Goal: Check status: Check status

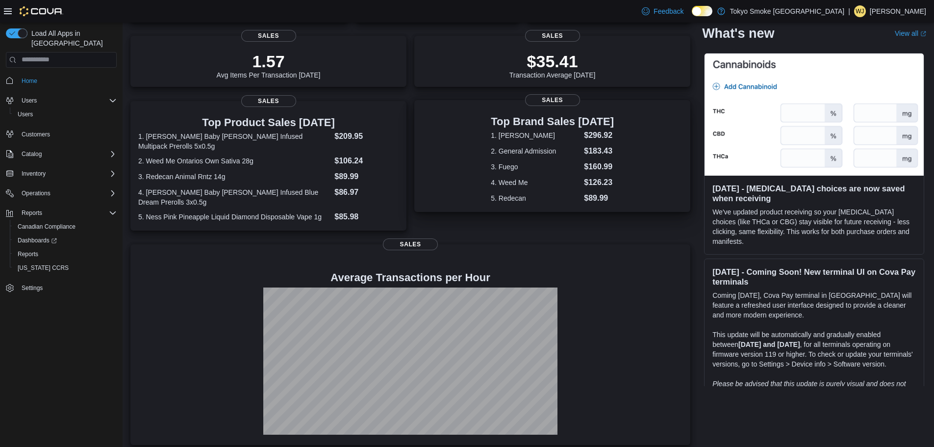
scroll to position [136, 0]
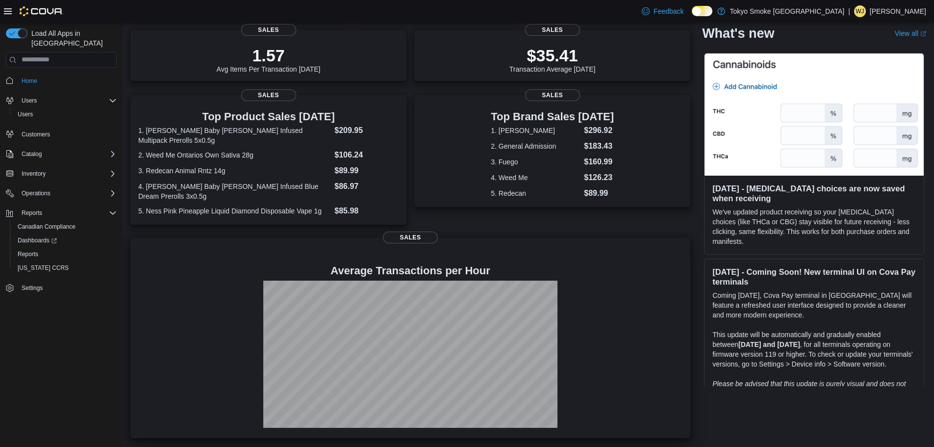
click at [581, 282] on div at bounding box center [410, 354] width 544 height 147
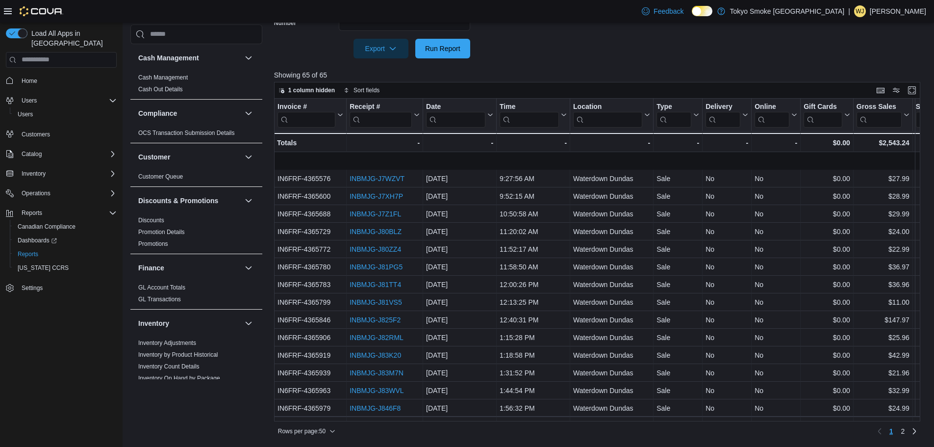
scroll to position [392, 0]
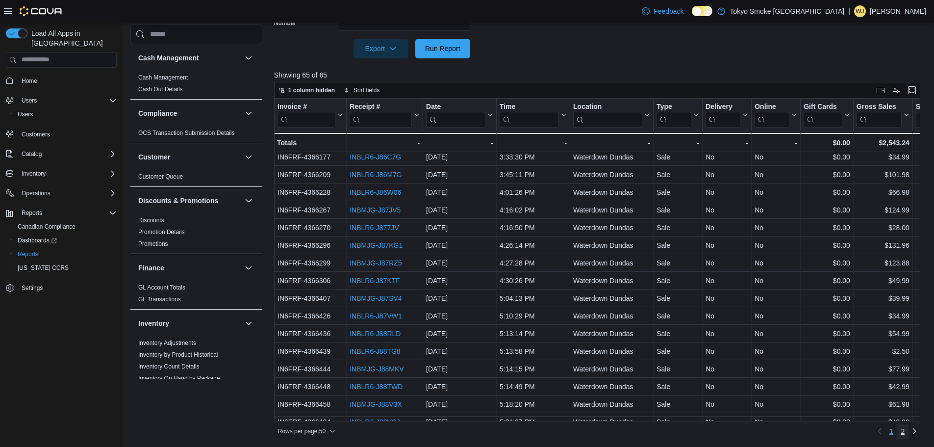
click at [906, 431] on link "2" at bounding box center [903, 431] width 12 height 16
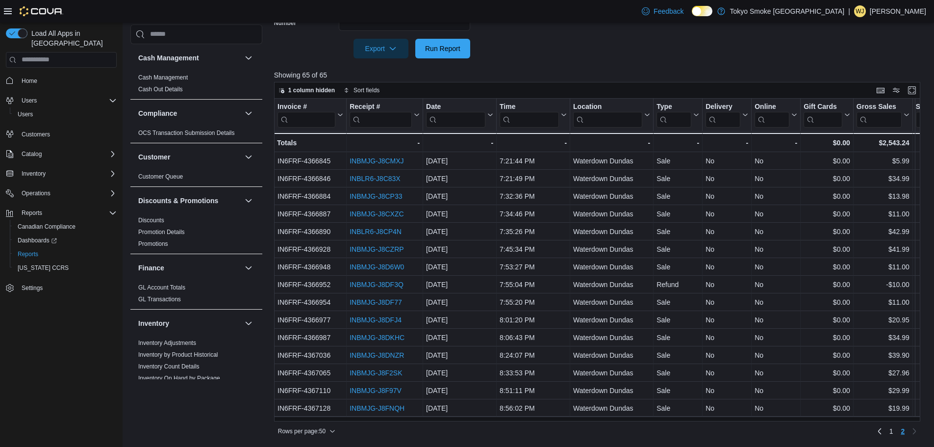
scroll to position [0, 0]
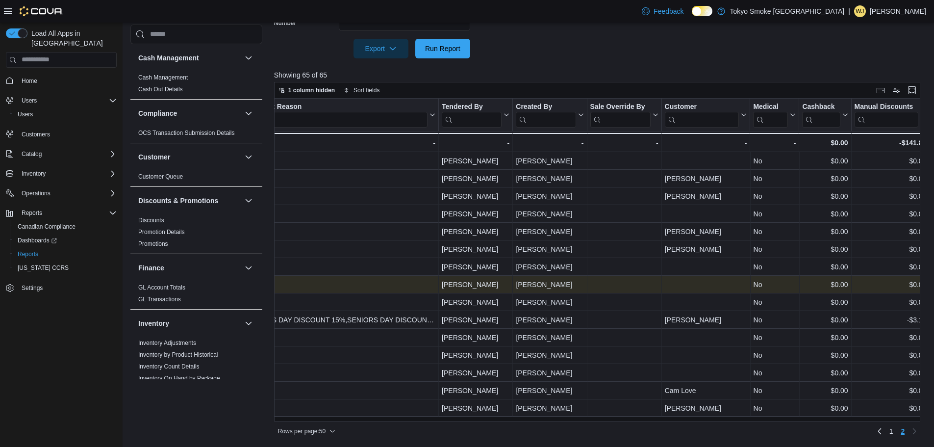
drag, startPoint x: 716, startPoint y: 286, endPoint x: 777, endPoint y: 283, distance: 61.4
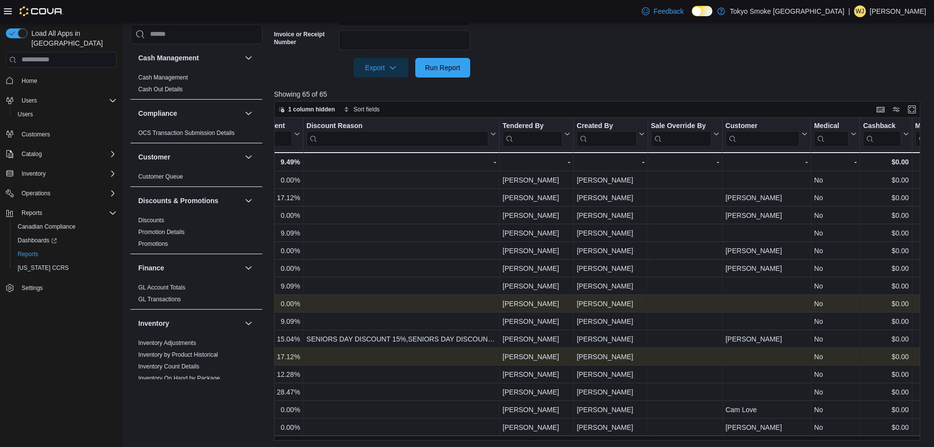
scroll to position [315, 0]
